Goal: Task Accomplishment & Management: Manage account settings

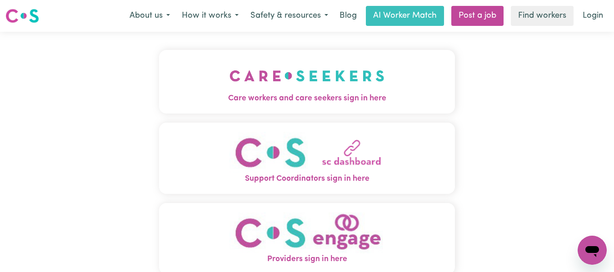
click at [296, 92] on img "Care workers and care seekers sign in here" at bounding box center [307, 76] width 155 height 34
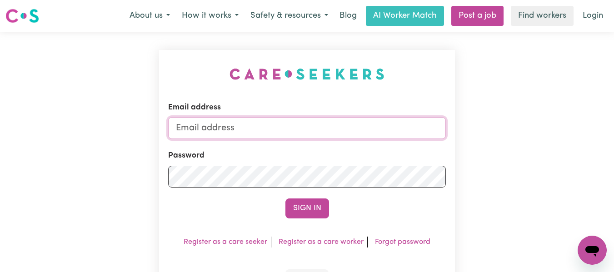
click at [280, 129] on input "Email address" at bounding box center [307, 128] width 278 height 22
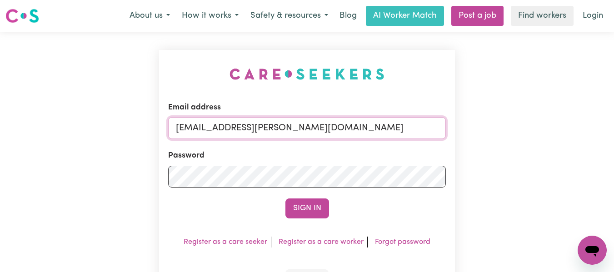
type input "[EMAIL_ADDRESS][PERSON_NAME][DOMAIN_NAME]"
click at [286, 199] on button "Sign In" at bounding box center [308, 209] width 44 height 20
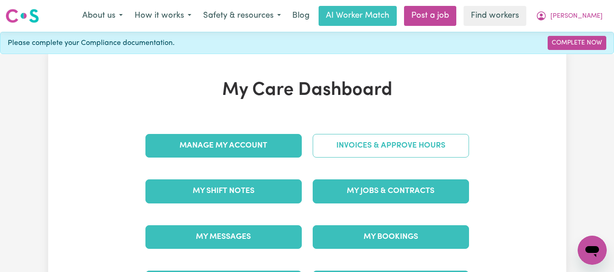
click at [359, 151] on link "Invoices & Approve Hours" at bounding box center [391, 146] width 156 height 24
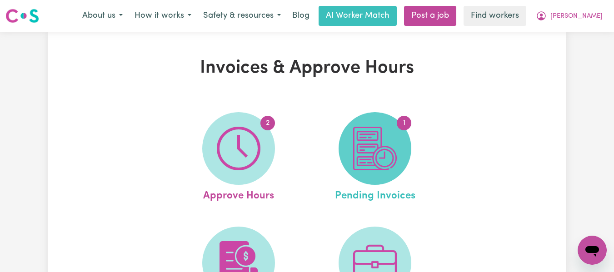
click at [371, 145] on img at bounding box center [375, 149] width 44 height 44
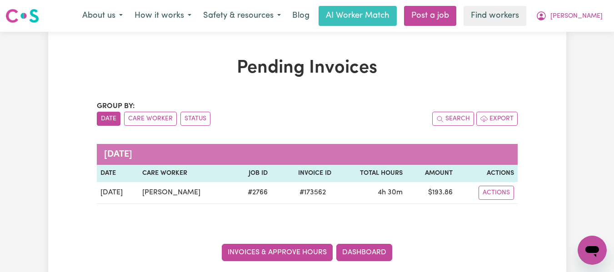
click at [279, 255] on link "Invoices & Approve Hours" at bounding box center [277, 252] width 111 height 17
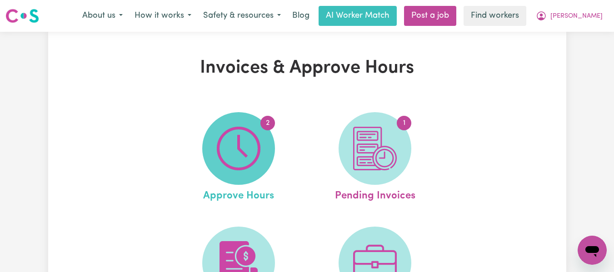
click at [247, 148] on img at bounding box center [239, 149] width 44 height 44
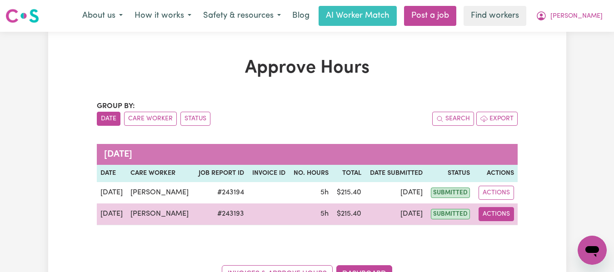
click at [497, 213] on button "Actions" at bounding box center [496, 214] width 35 height 14
click at [501, 231] on link "View Job Report" at bounding box center [519, 235] width 78 height 18
select select "pm"
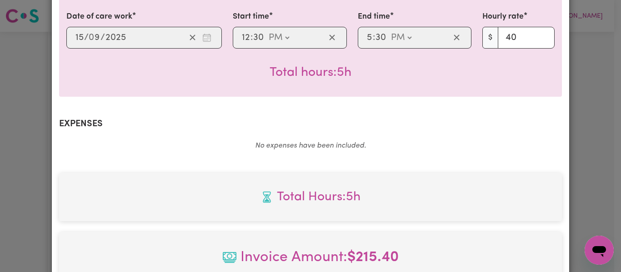
scroll to position [429, 0]
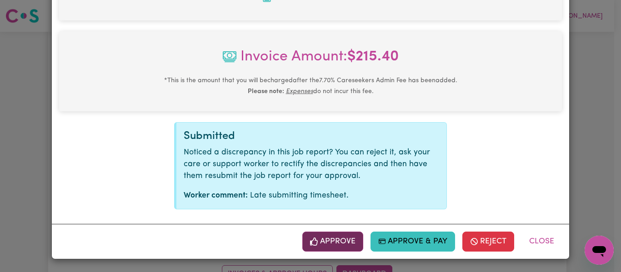
click at [317, 241] on button "Approve" at bounding box center [332, 242] width 61 height 20
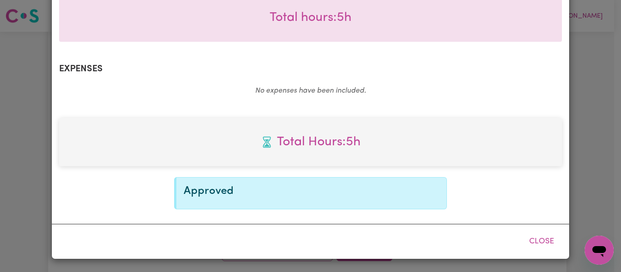
scroll to position [282, 0]
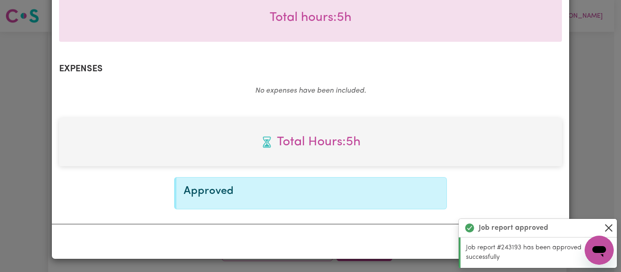
click at [607, 225] on button "Close" at bounding box center [608, 228] width 11 height 11
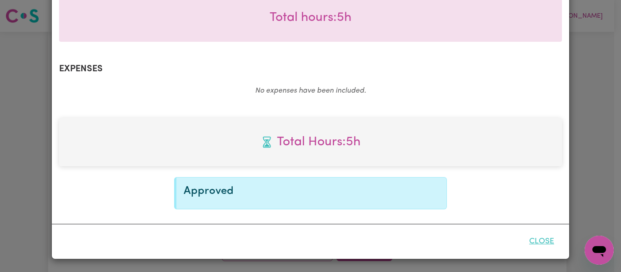
click at [529, 240] on button "Close" at bounding box center [542, 242] width 40 height 20
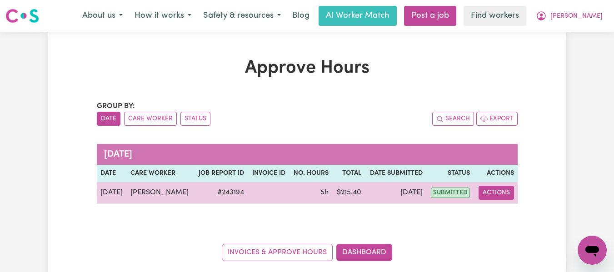
click at [495, 193] on button "Actions" at bounding box center [496, 193] width 35 height 14
click at [510, 211] on link "View Job Report" at bounding box center [519, 214] width 78 height 18
select select "pm"
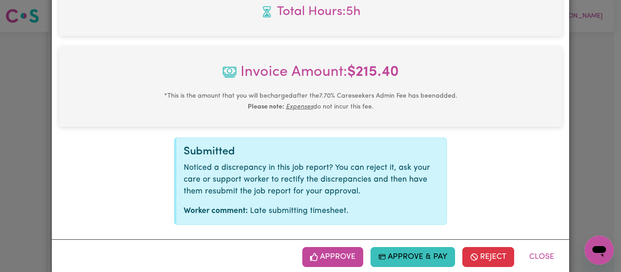
scroll to position [429, 0]
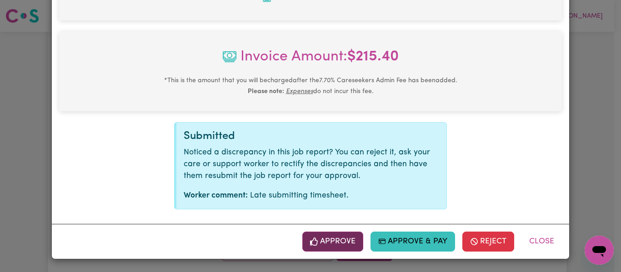
click at [329, 238] on button "Approve" at bounding box center [332, 242] width 61 height 20
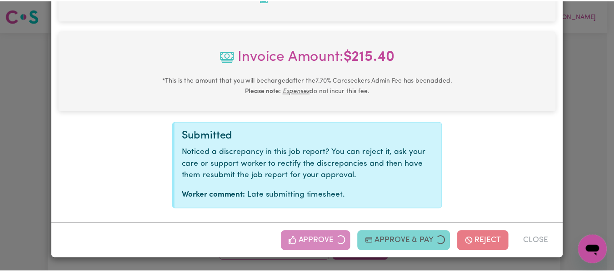
scroll to position [282, 0]
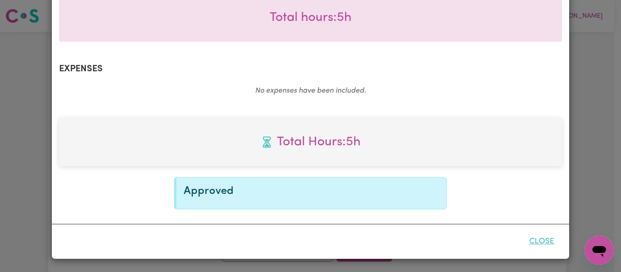
click at [542, 238] on button "Close" at bounding box center [542, 242] width 40 height 20
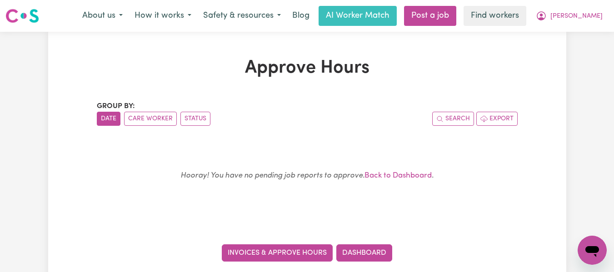
click at [288, 248] on link "Invoices & Approve Hours" at bounding box center [277, 253] width 111 height 17
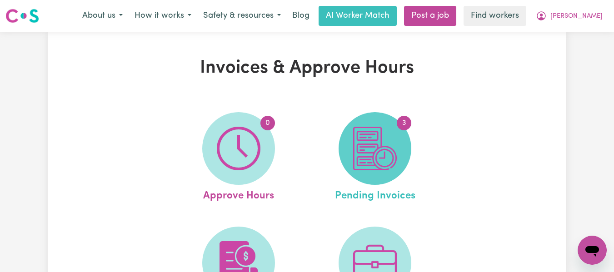
click at [402, 131] on span "3" at bounding box center [375, 148] width 73 height 73
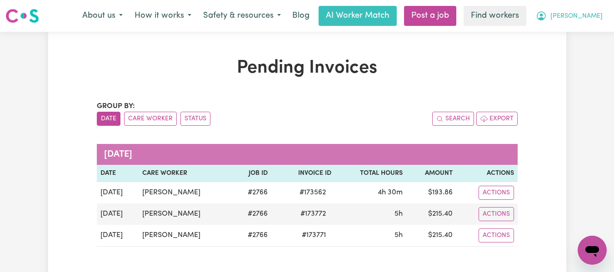
click at [597, 14] on span "[PERSON_NAME]" at bounding box center [577, 16] width 52 height 10
click at [563, 48] on link "Logout" at bounding box center [573, 52] width 72 height 17
